Goal: Find specific page/section: Find specific page/section

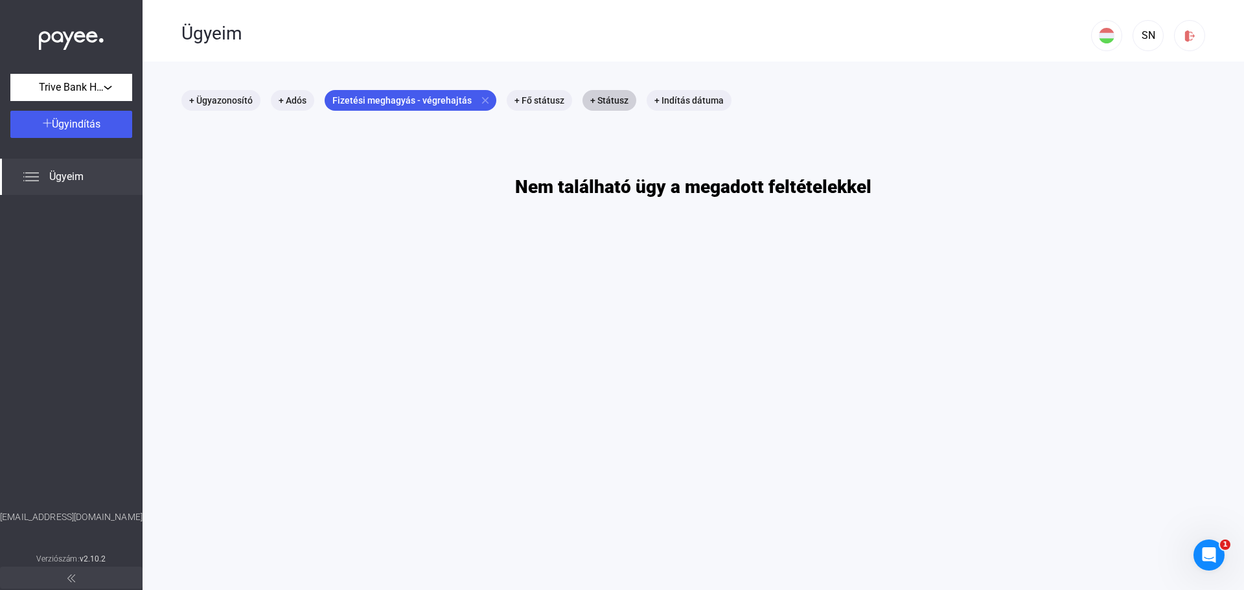
click at [479, 96] on mat-icon "close" at bounding box center [485, 101] width 12 height 12
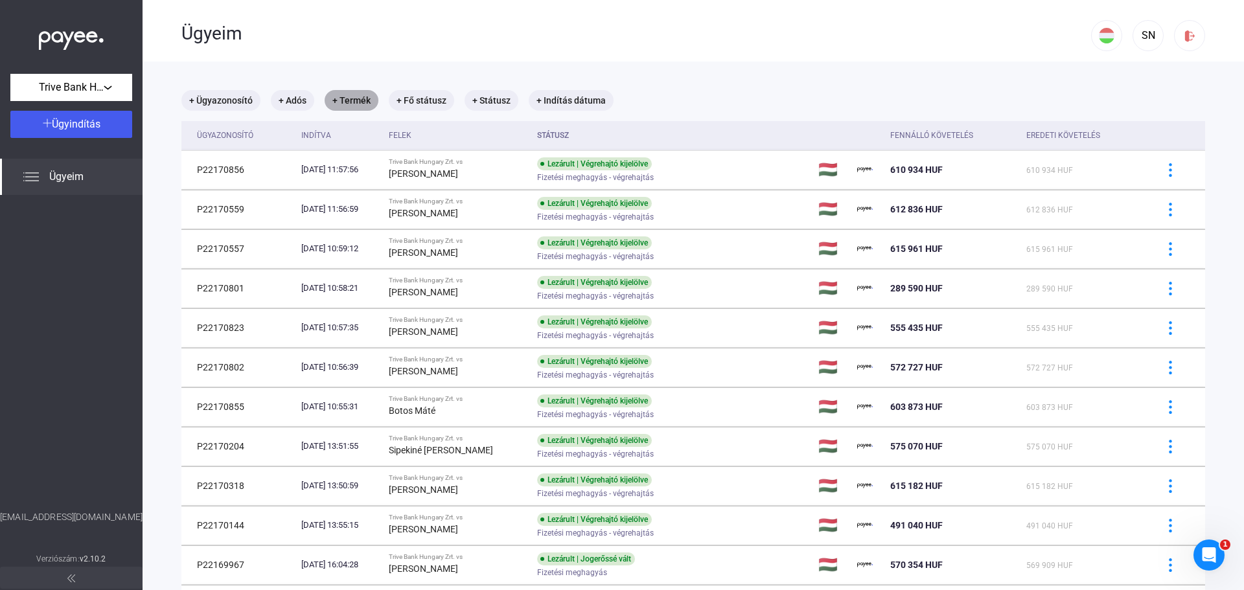
click at [371, 101] on mat-chip "+ Termék" at bounding box center [352, 100] width 54 height 21
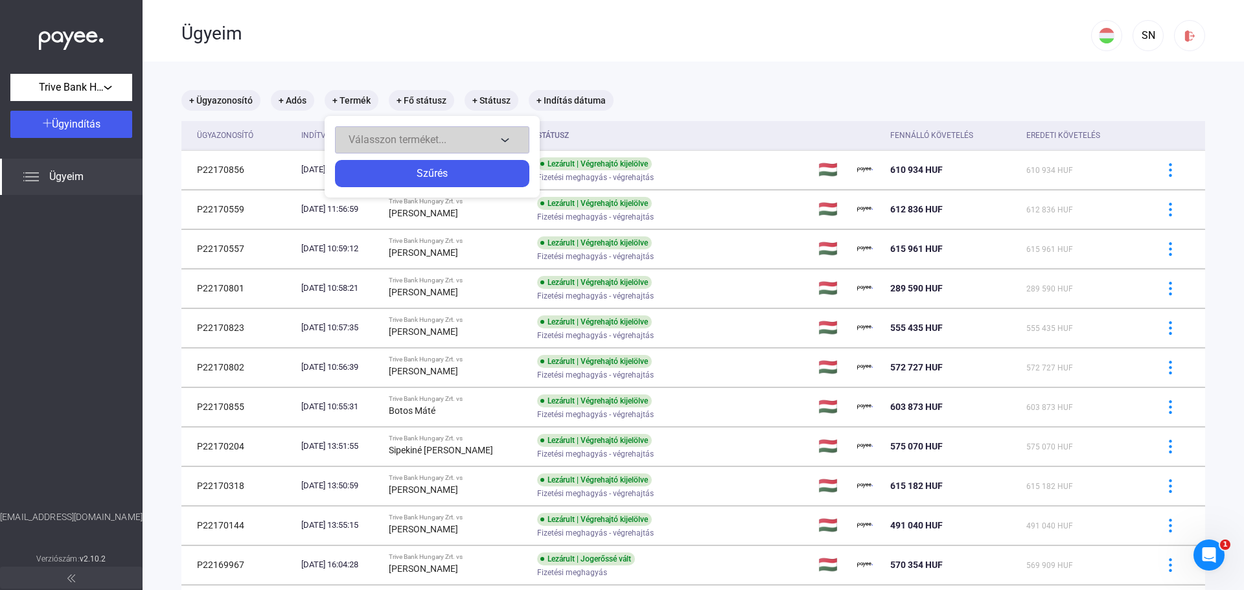
click at [393, 144] on span "Válasszon terméket..." at bounding box center [398, 139] width 98 height 12
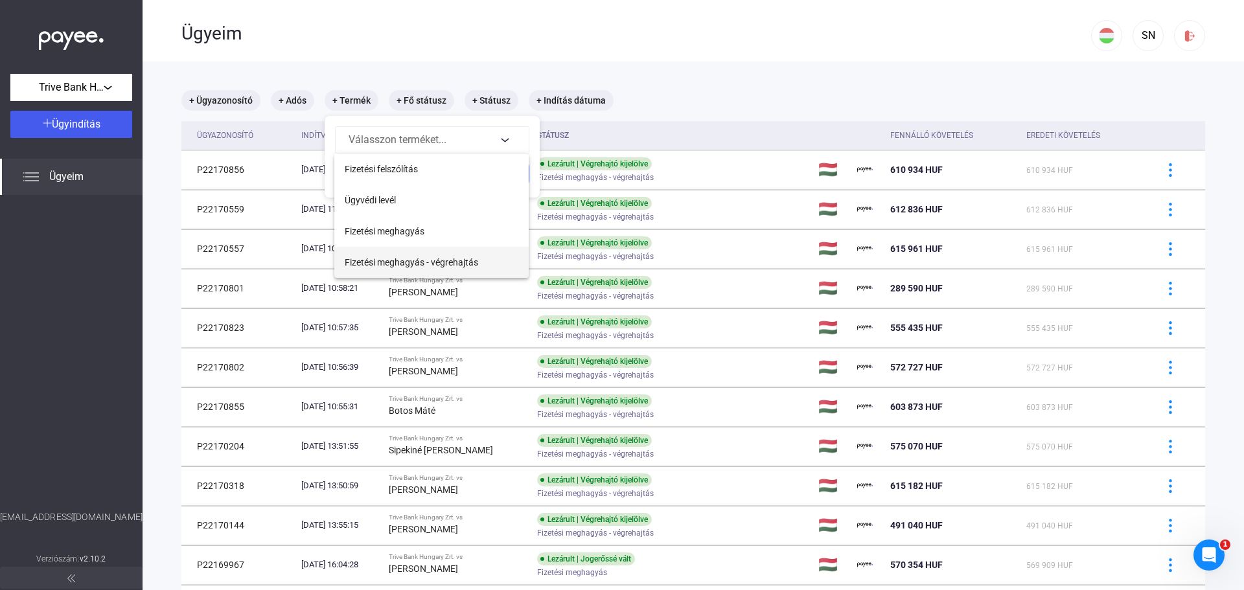
click at [406, 261] on span "Fizetési meghagyás - végrehajtás" at bounding box center [411, 263] width 133 height 16
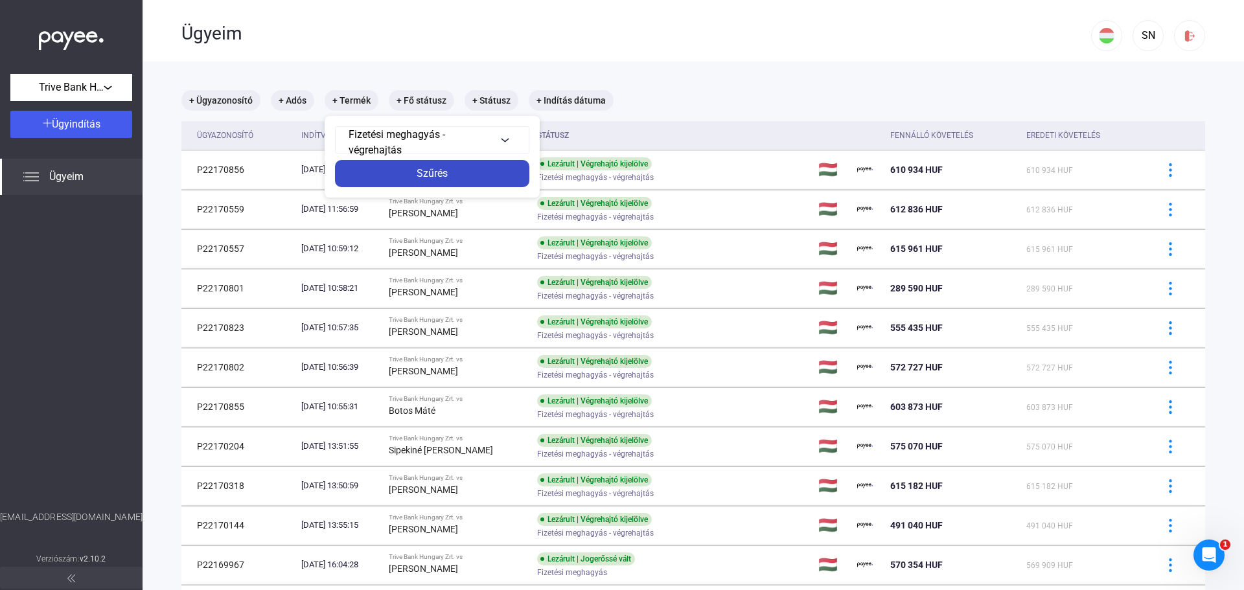
click at [448, 173] on div "Szűrés" at bounding box center [432, 174] width 187 height 16
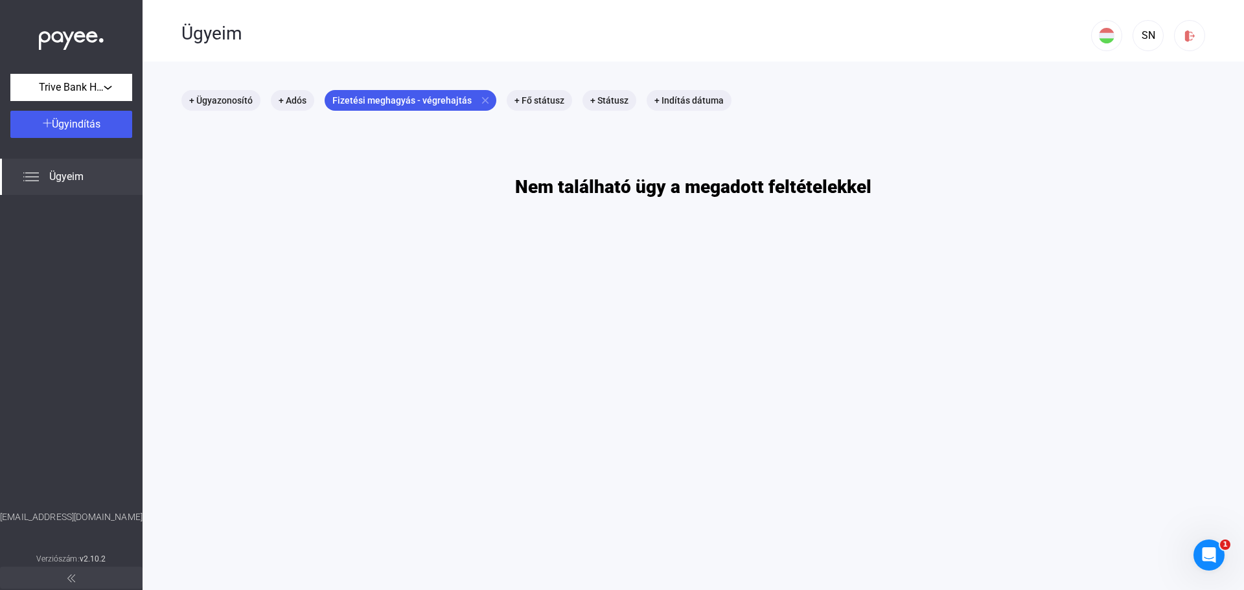
click at [69, 176] on span "Ügyeim" at bounding box center [66, 177] width 34 height 16
click at [484, 49] on div "Ügyeim" at bounding box center [636, 32] width 910 height 64
click at [61, 43] on img at bounding box center [71, 37] width 65 height 27
click at [76, 37] on img at bounding box center [71, 37] width 65 height 27
click at [467, 58] on div "Ügyeim" at bounding box center [636, 32] width 910 height 64
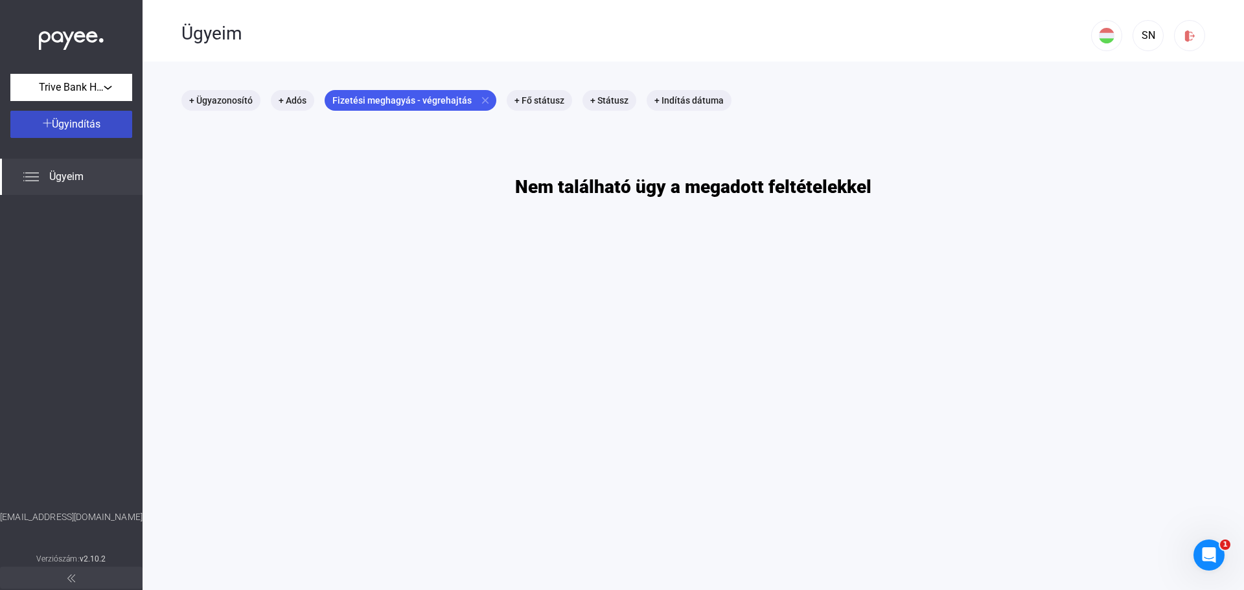
drag, startPoint x: 69, startPoint y: 170, endPoint x: 71, endPoint y: 115, distance: 55.1
click at [71, 172] on div "Ügyeim" at bounding box center [71, 177] width 143 height 36
